Goal: Find specific page/section: Find specific page/section

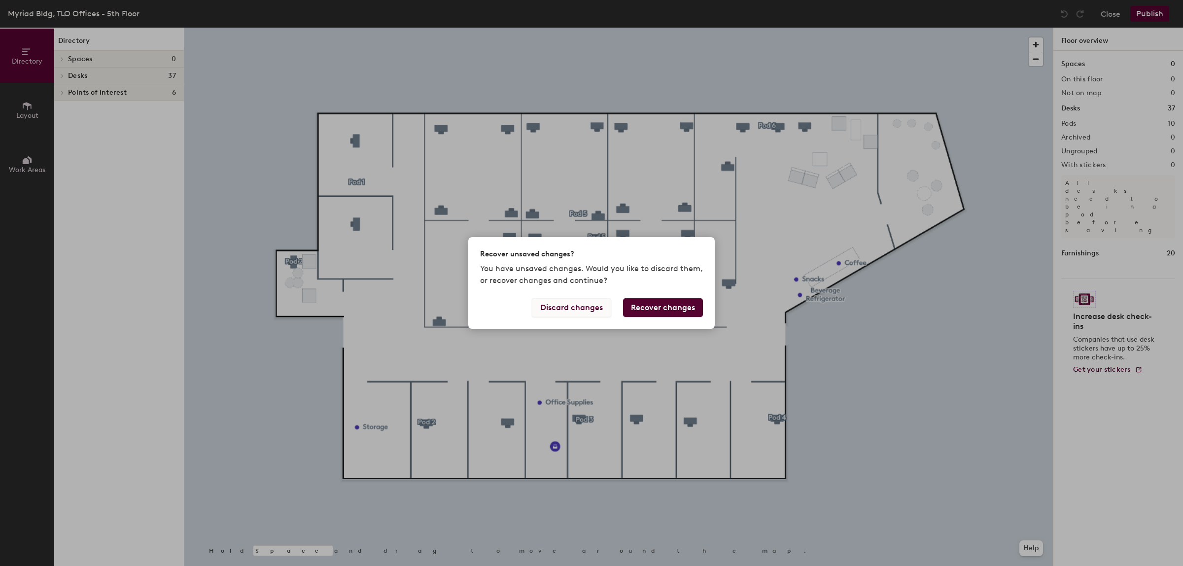
click at [578, 311] on button "Discard changes" at bounding box center [571, 307] width 79 height 19
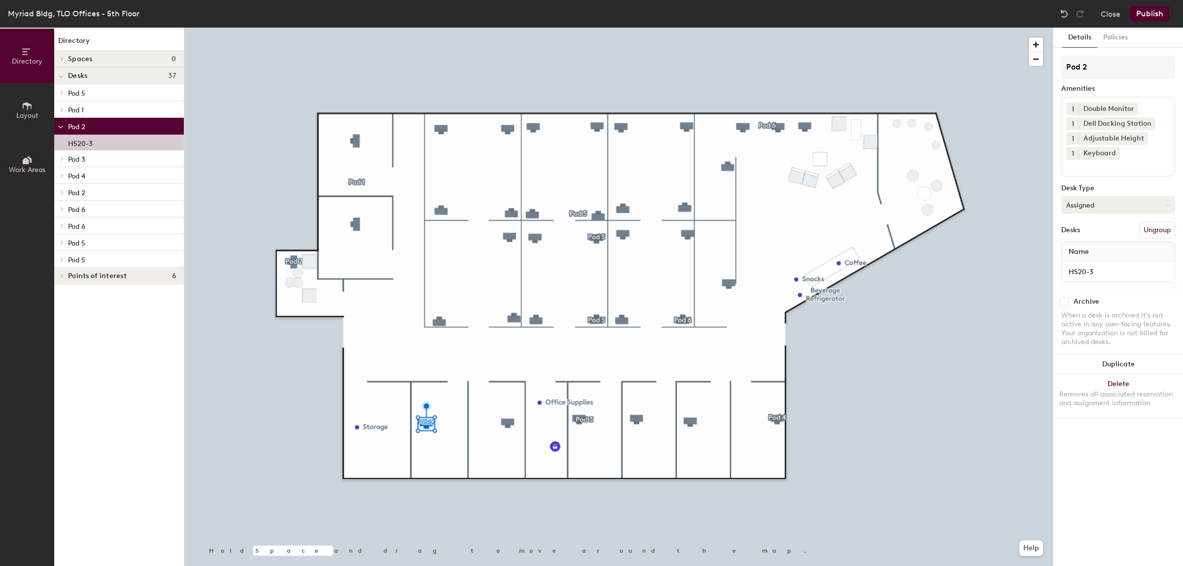
drag, startPoint x: 182, startPoint y: 177, endPoint x: 1116, endPoint y: 205, distance: 933.8
click at [1116, 205] on button "Assigned" at bounding box center [1119, 205] width 114 height 18
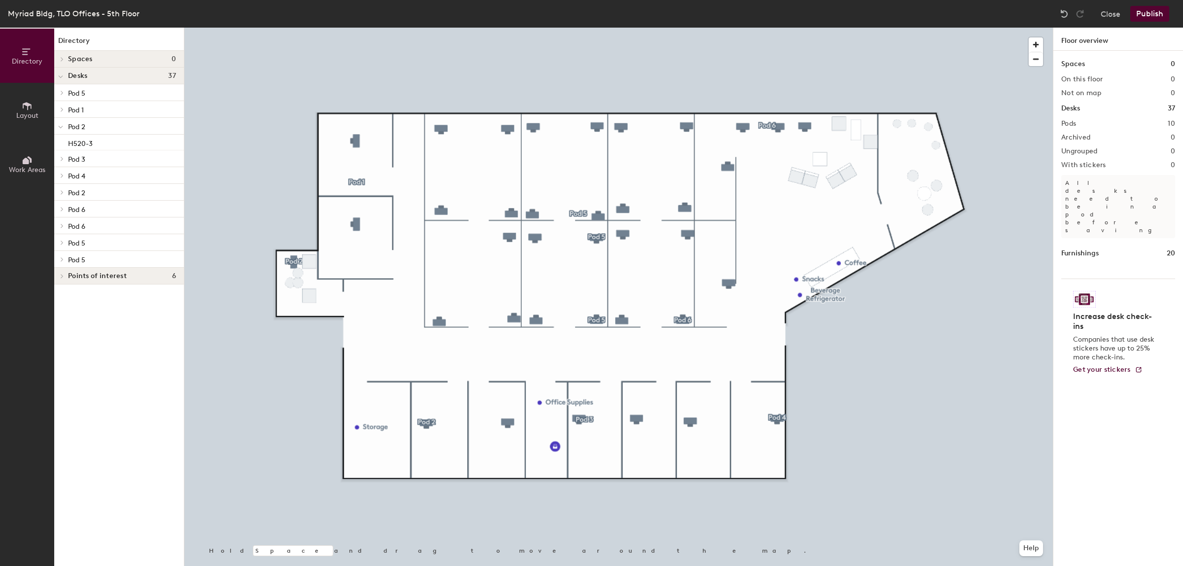
click at [85, 79] on span "Desks" at bounding box center [77, 76] width 19 height 8
click at [93, 94] on span "Points of interest" at bounding box center [97, 93] width 59 height 8
click at [96, 80] on div "Desks 37" at bounding box center [119, 76] width 130 height 17
